Goal: Task Accomplishment & Management: Manage account settings

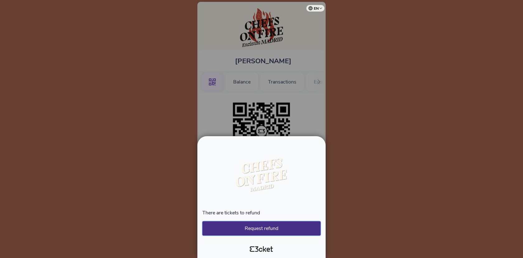
click at [283, 222] on button "Request refund" at bounding box center [261, 228] width 118 height 14
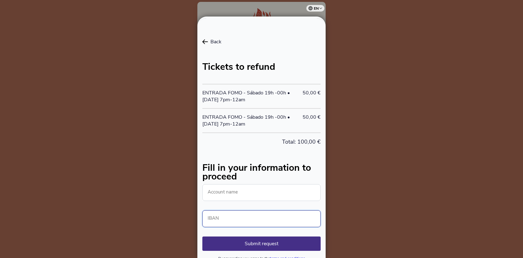
click at [235, 217] on input "IBAN" at bounding box center [261, 218] width 118 height 17
paste input "PT50 0269 0106 00200085077 95"
type input "PT50 0269 0106 00200085077 95"
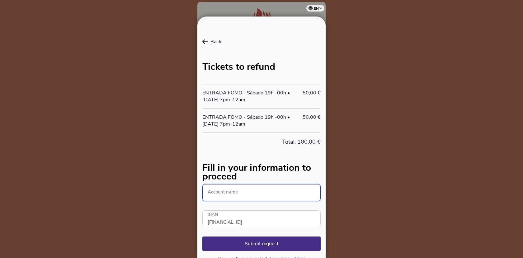
click at [235, 200] on input "Account name" at bounding box center [261, 192] width 118 height 17
type input "E"
type input "Conta Técnica"
click at [256, 242] on button "Submit request" at bounding box center [261, 243] width 118 height 14
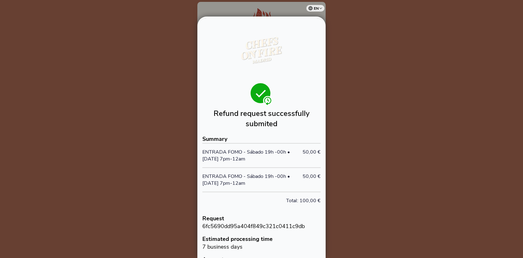
click at [350, 51] on div at bounding box center [261, 129] width 523 height 258
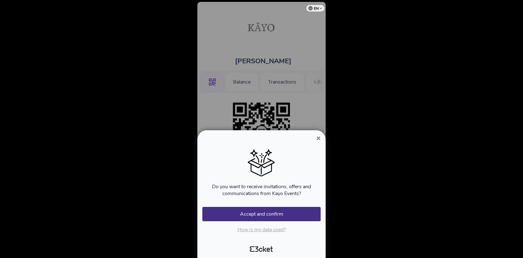
click at [322, 138] on button "×" at bounding box center [318, 137] width 14 height 7
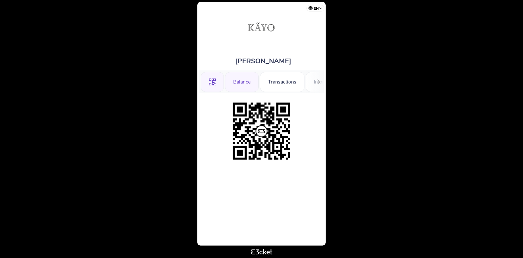
click at [244, 81] on div "Balance" at bounding box center [242, 82] width 34 height 20
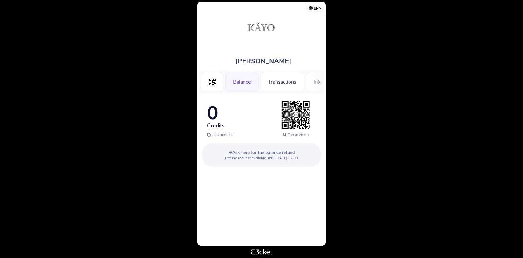
click at [289, 87] on div "Transactions" at bounding box center [282, 82] width 45 height 20
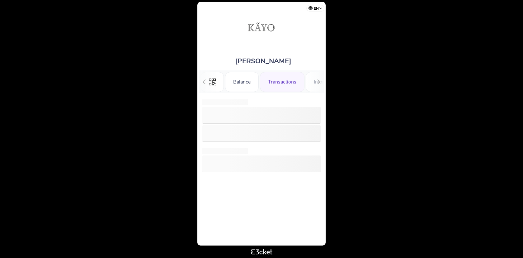
scroll to position [0, 21]
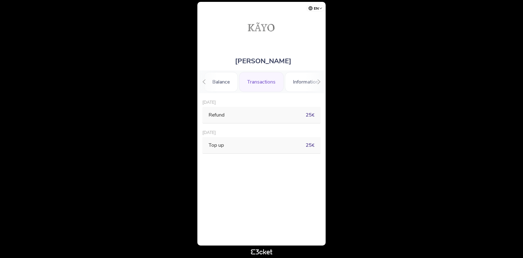
click at [252, 119] on div "Refund 25 €" at bounding box center [261, 115] width 118 height 16
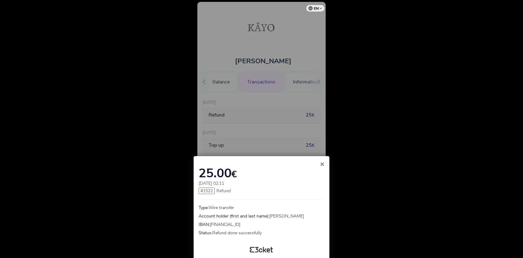
drag, startPoint x: 211, startPoint y: 224, endPoint x: 279, endPoint y: 224, distance: 67.5
click at [279, 224] on p "IBAN: DE28100101785311375905" at bounding box center [252, 224] width 106 height 7
copy p "DE28100101785311375905"
click at [259, 132] on div at bounding box center [261, 129] width 523 height 258
